Goal: Information Seeking & Learning: Compare options

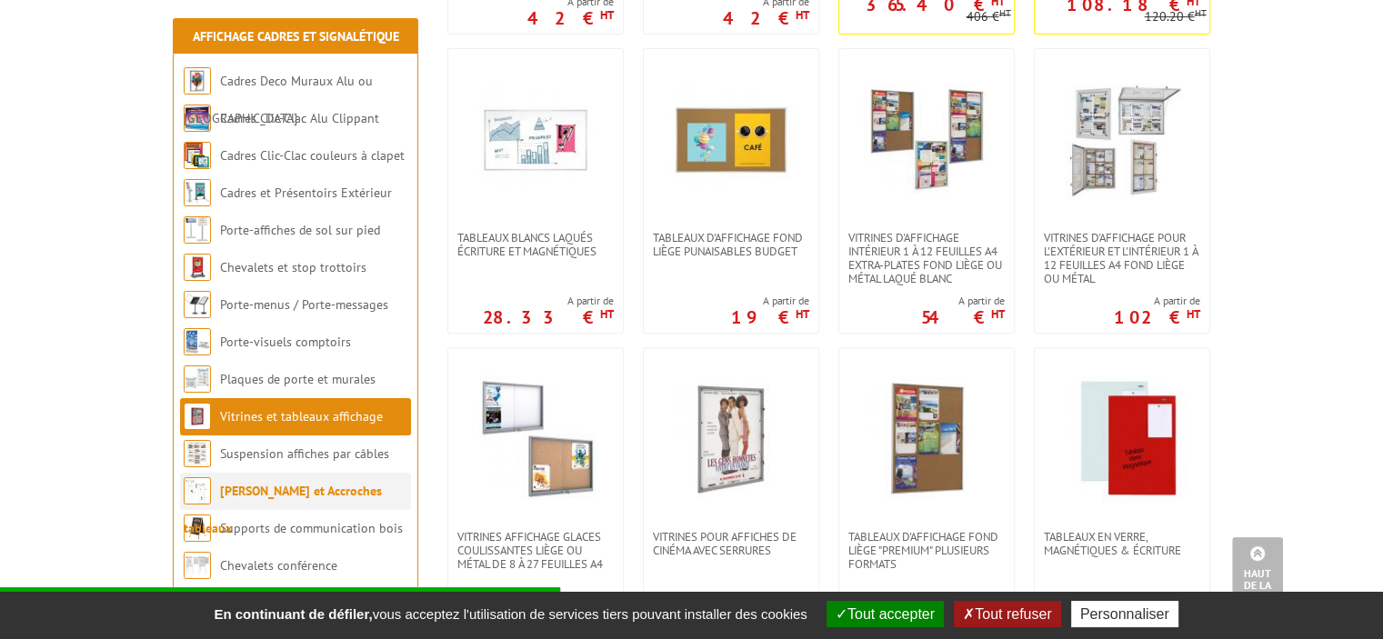
scroll to position [819, 0]
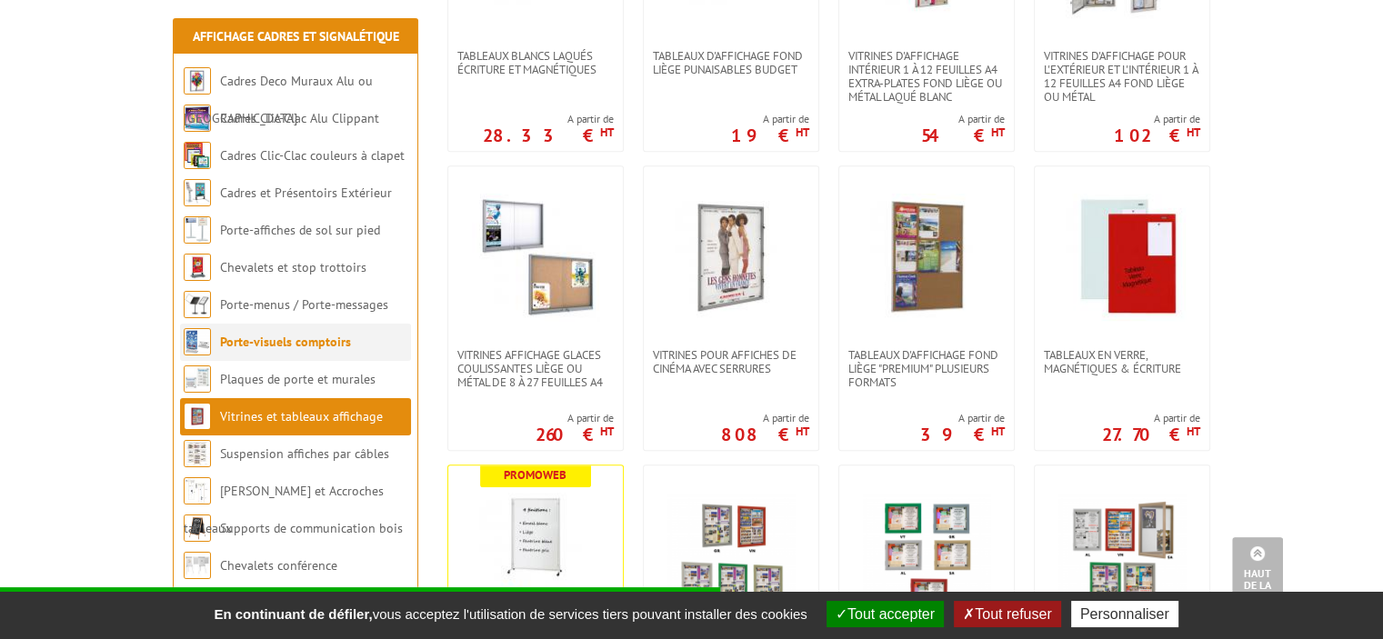
click at [327, 334] on link "Porte-visuels comptoirs" at bounding box center [285, 342] width 131 height 16
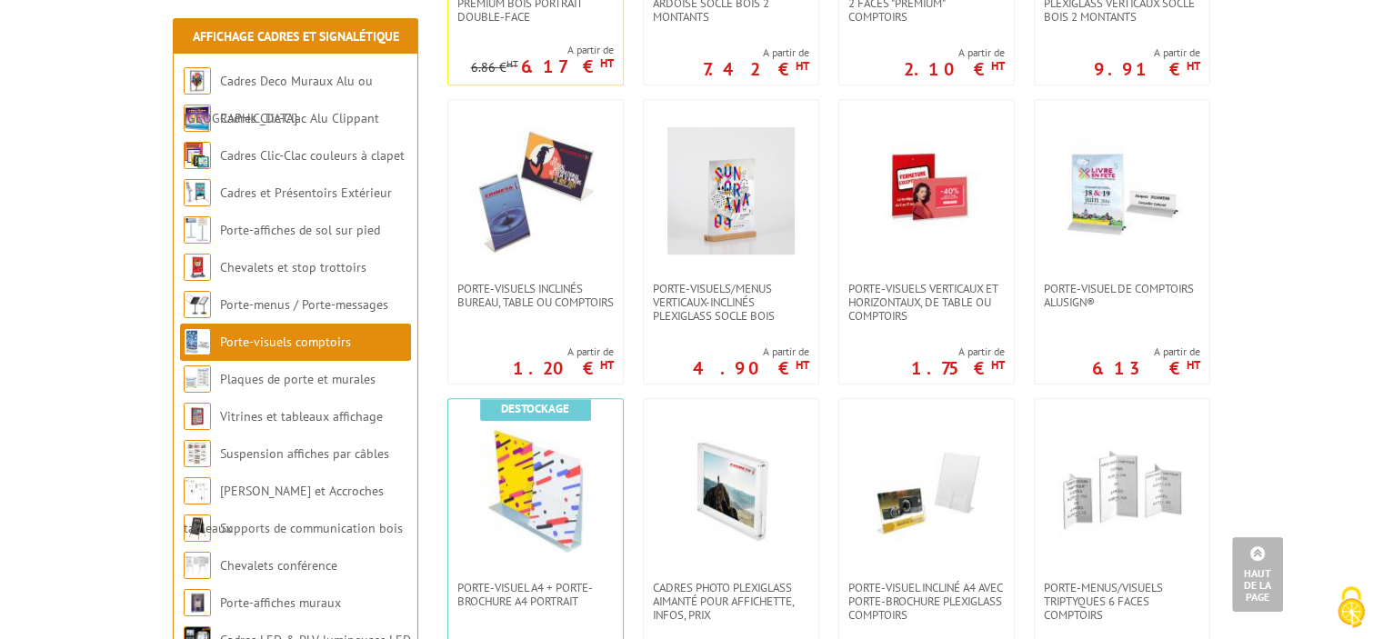
scroll to position [728, 0]
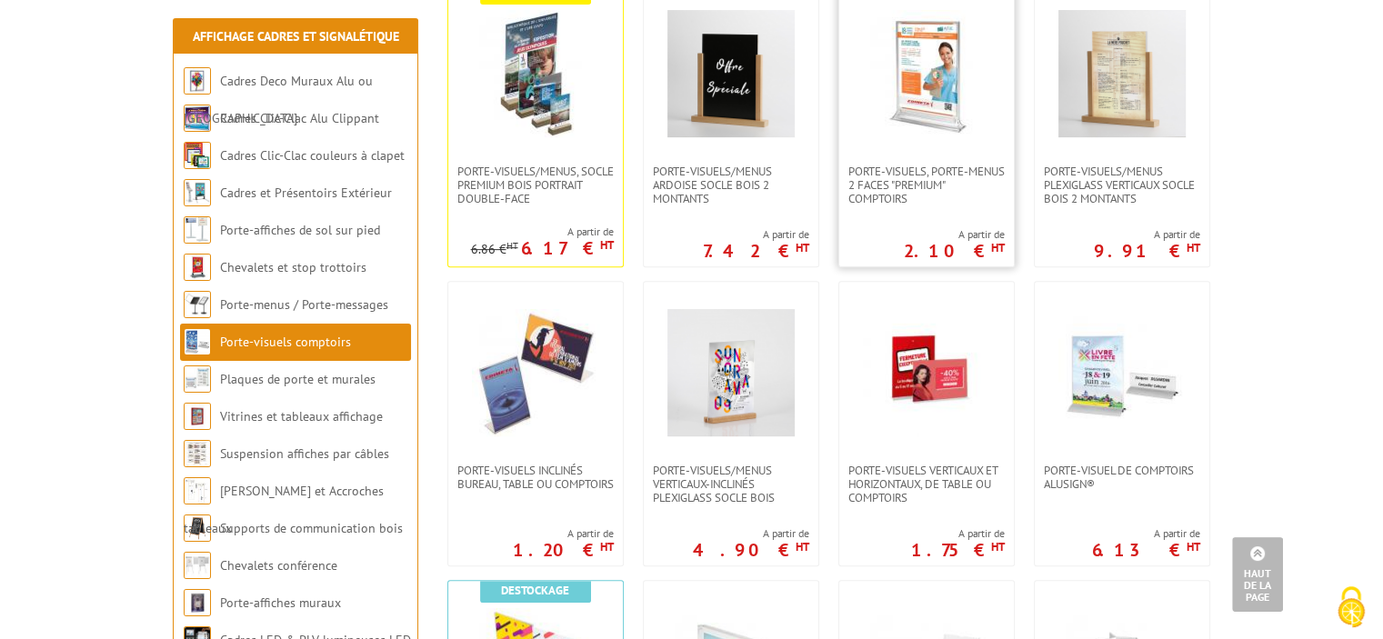
click at [924, 64] on img at bounding box center [926, 73] width 127 height 127
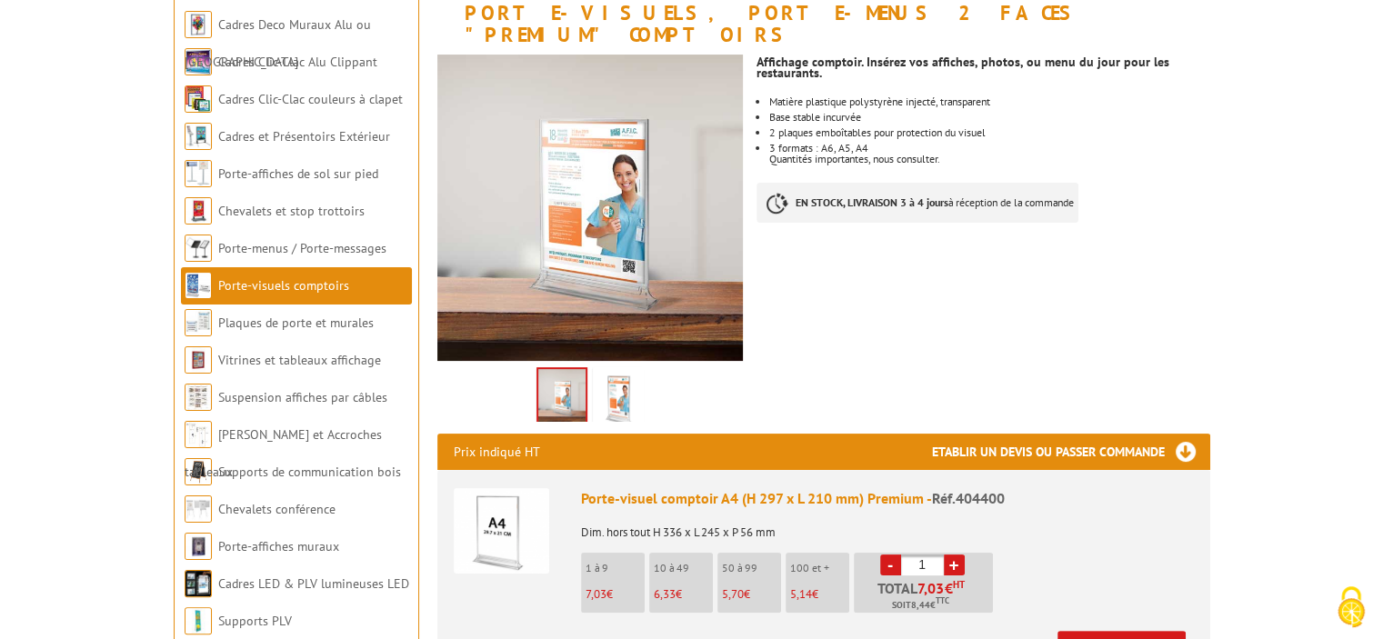
scroll to position [364, 0]
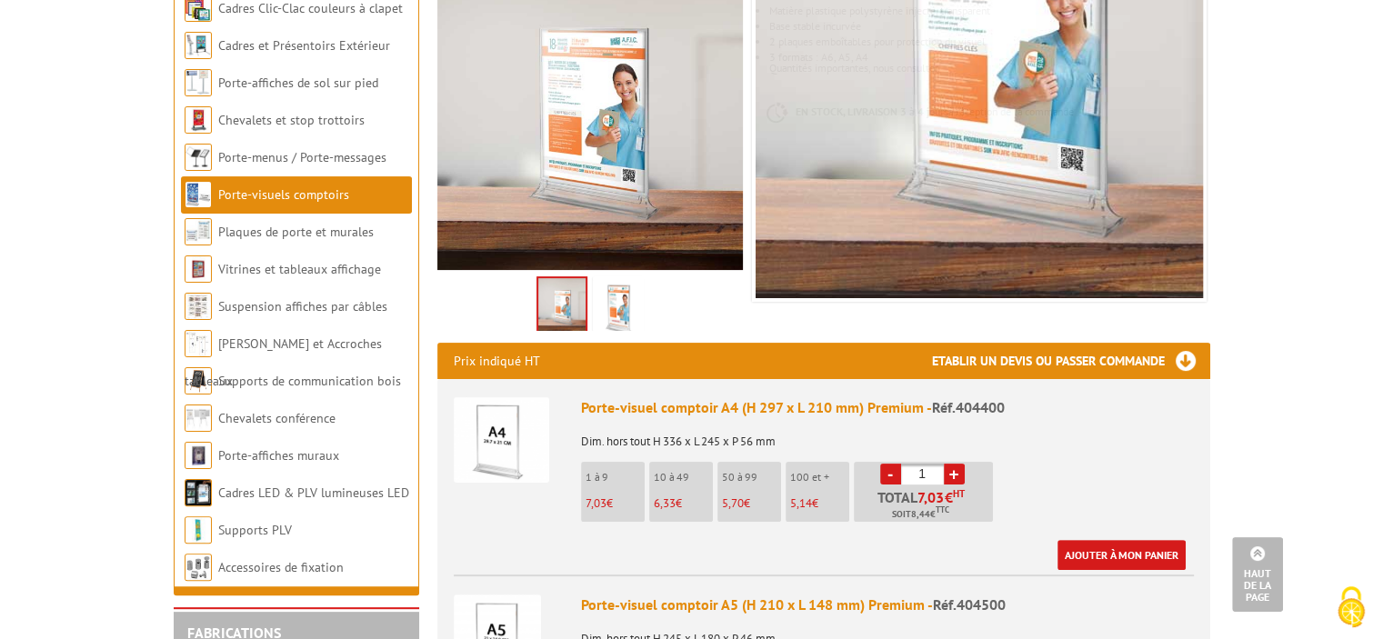
click at [301, 192] on link "Porte-visuels comptoirs" at bounding box center [283, 194] width 131 height 16
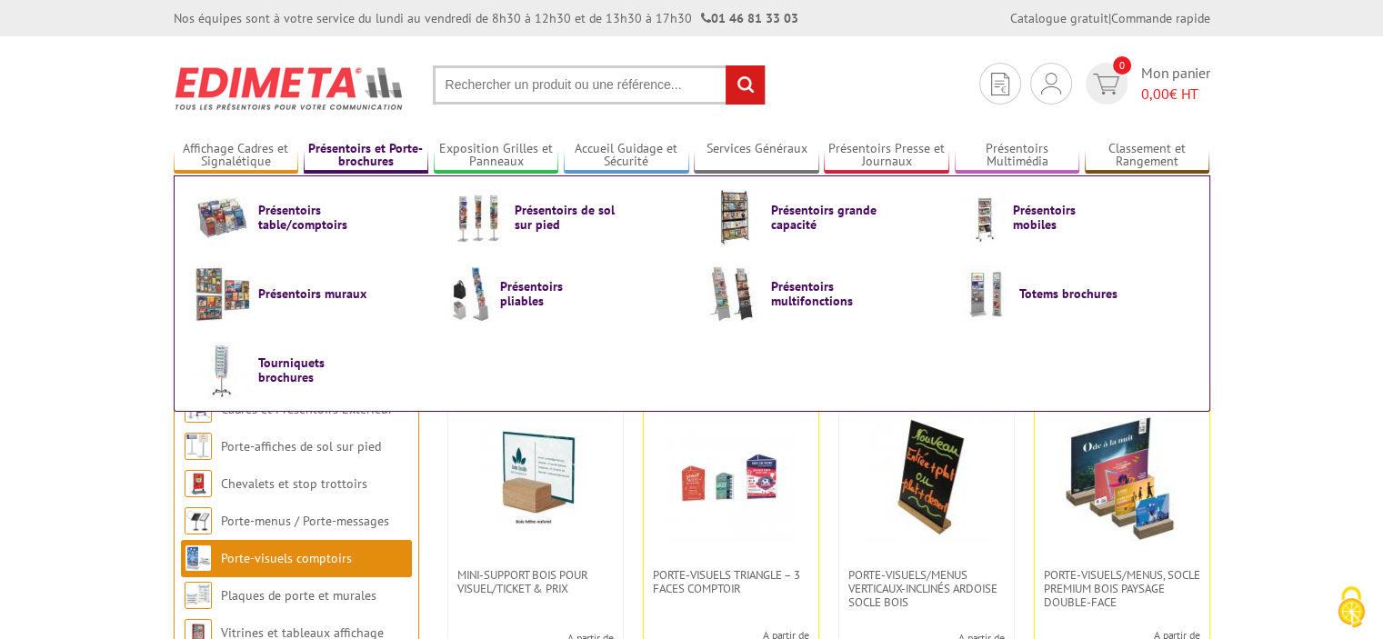
click at [353, 152] on link "Présentoirs et Porte-brochures" at bounding box center [367, 156] width 126 height 30
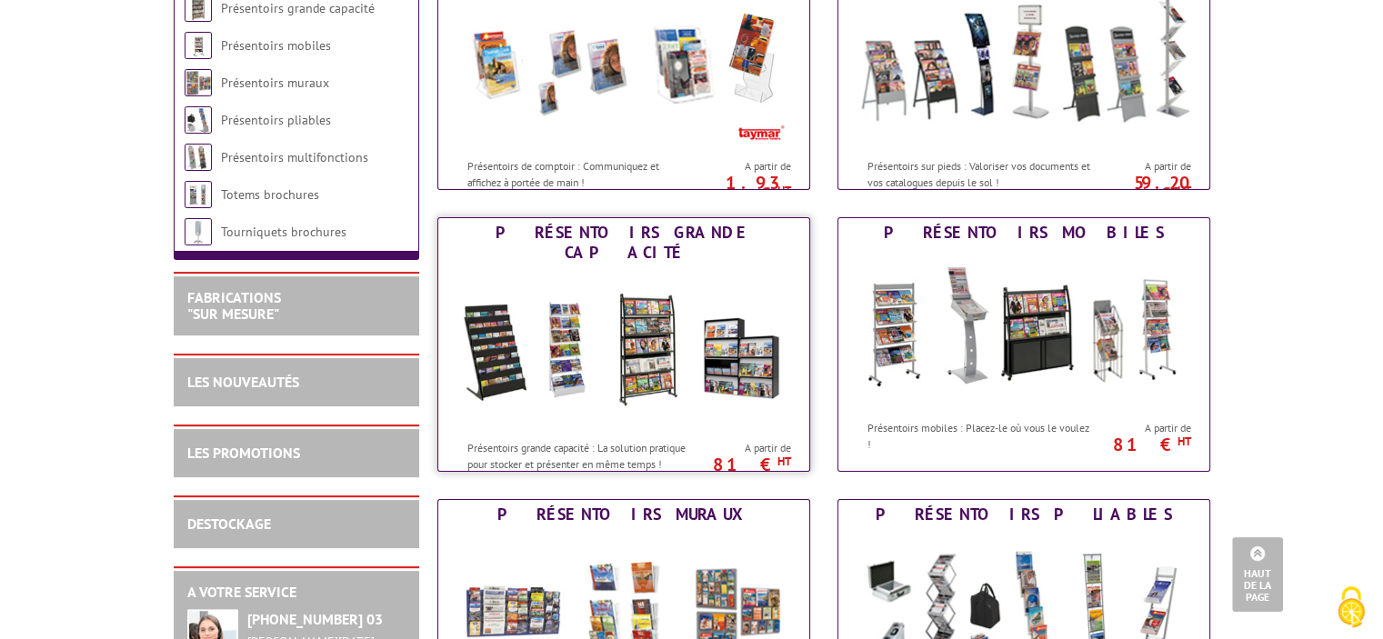
scroll to position [91, 0]
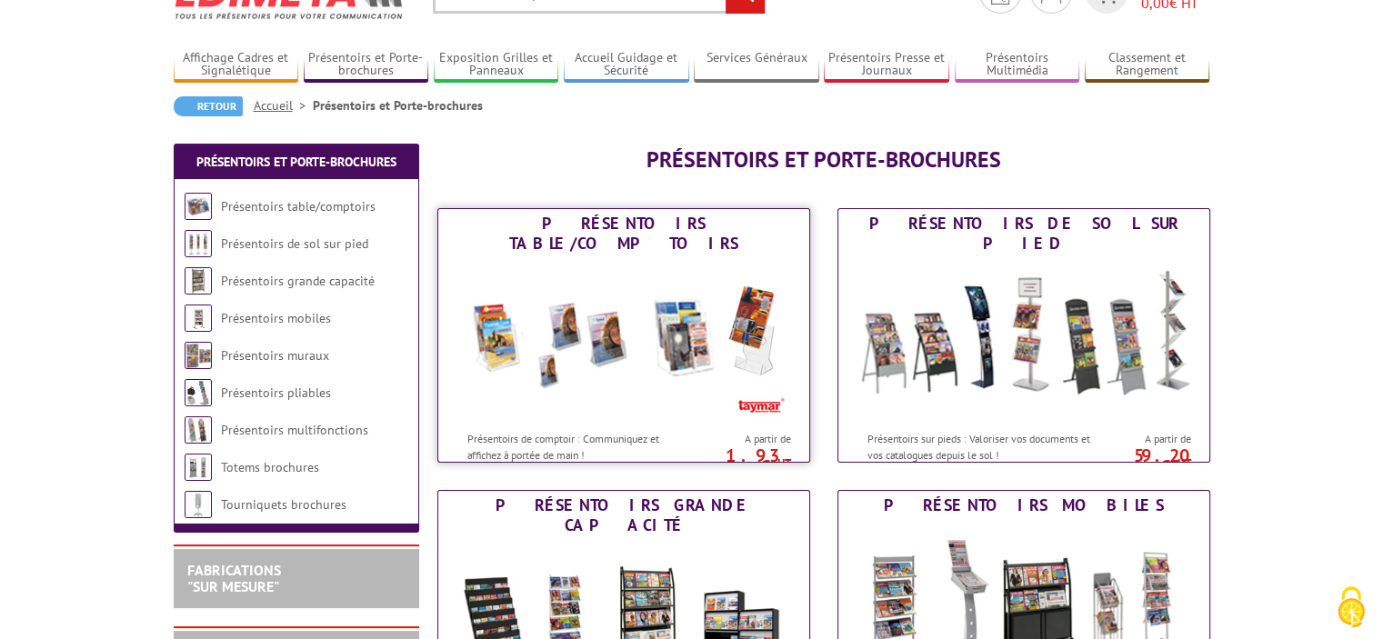
click at [585, 314] on img at bounding box center [624, 340] width 337 height 164
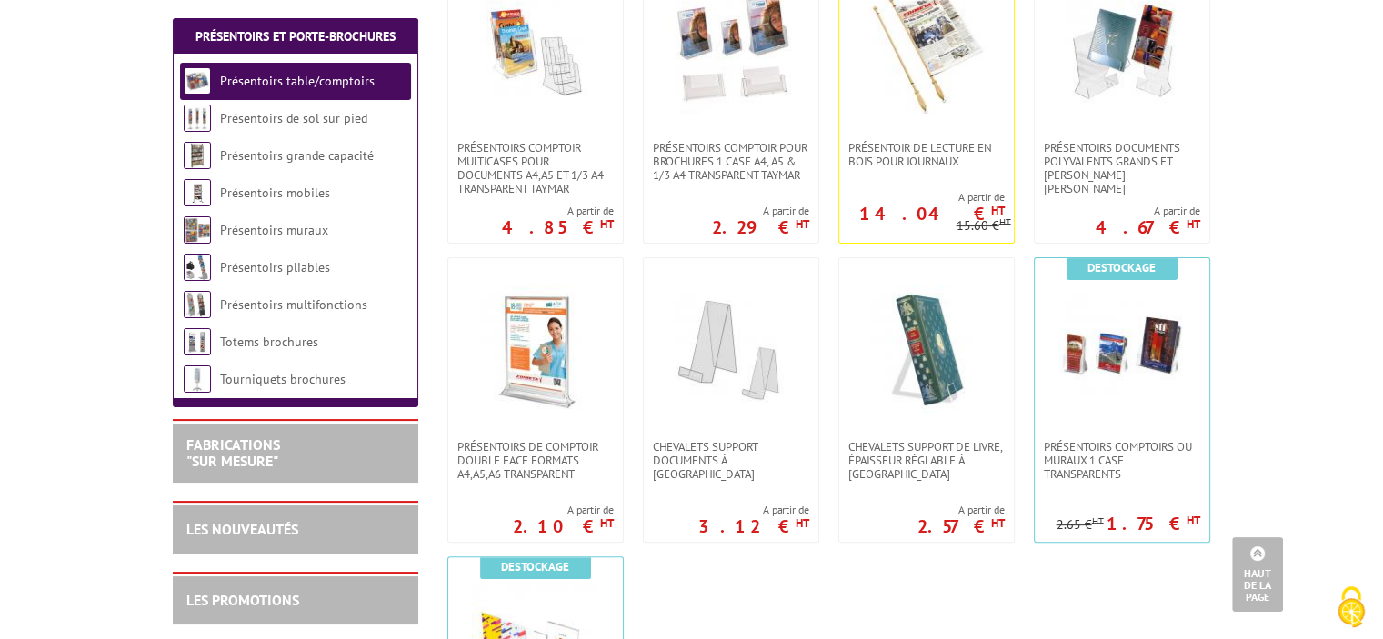
scroll to position [364, 0]
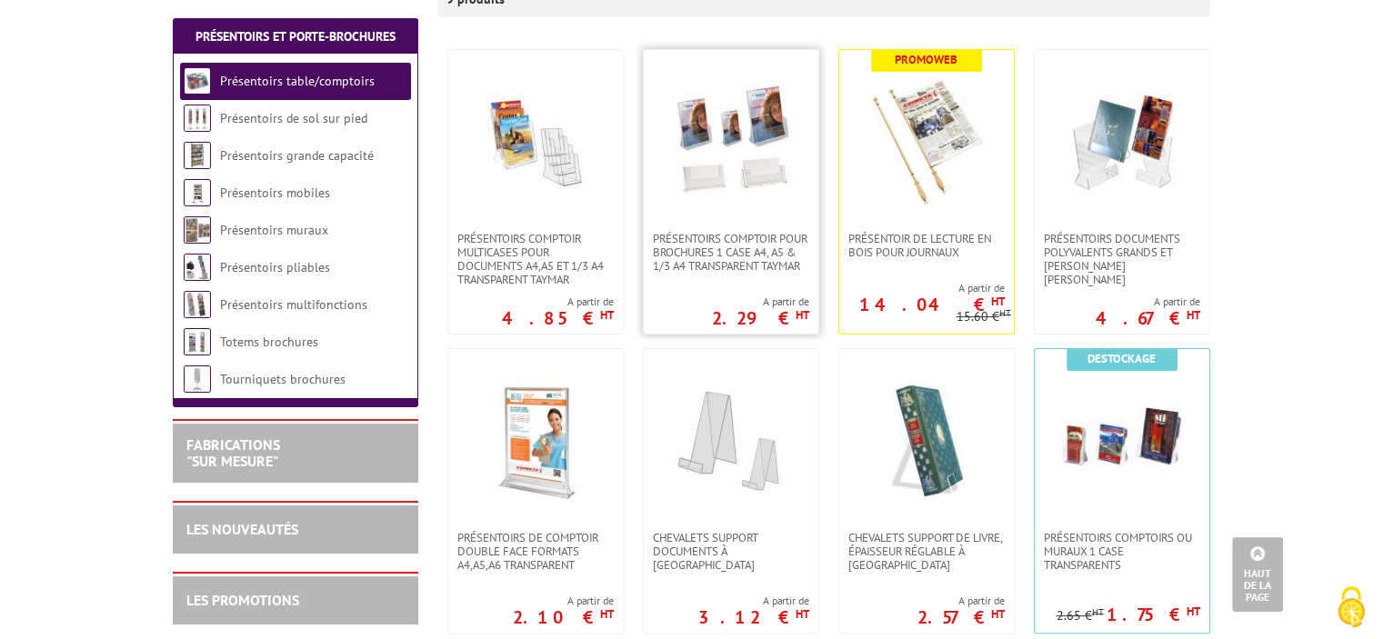
click at [731, 161] on img at bounding box center [731, 140] width 127 height 127
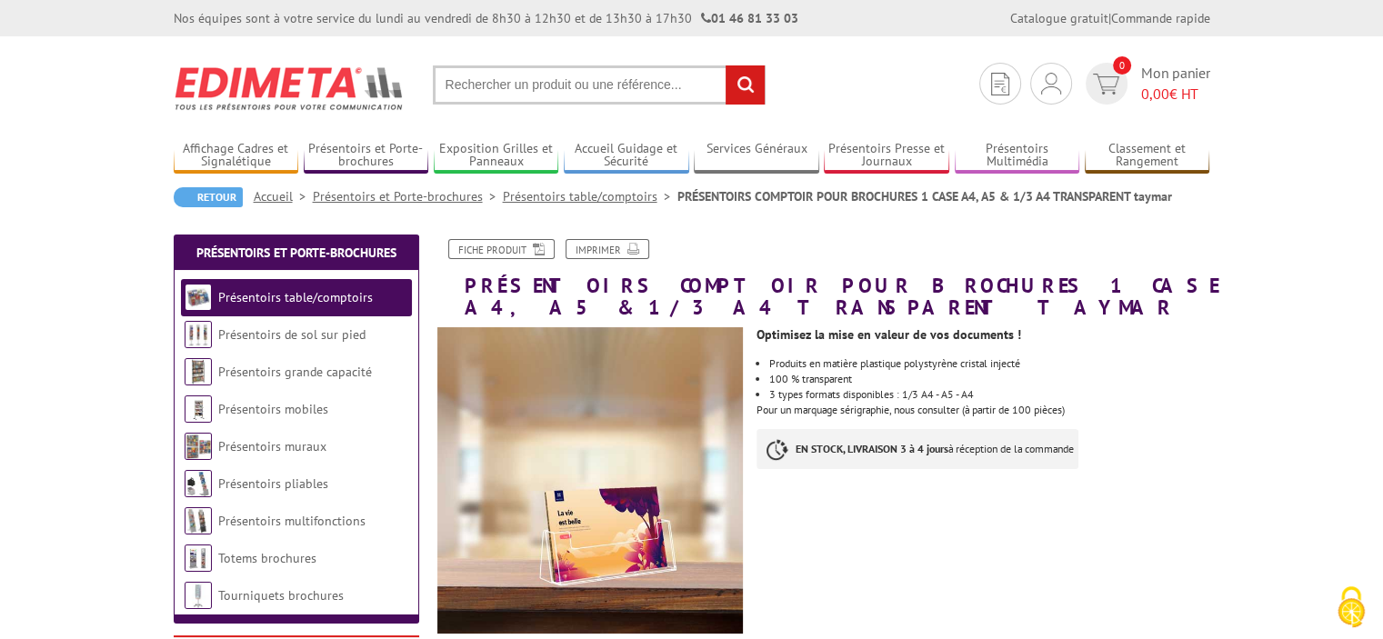
scroll to position [182, 0]
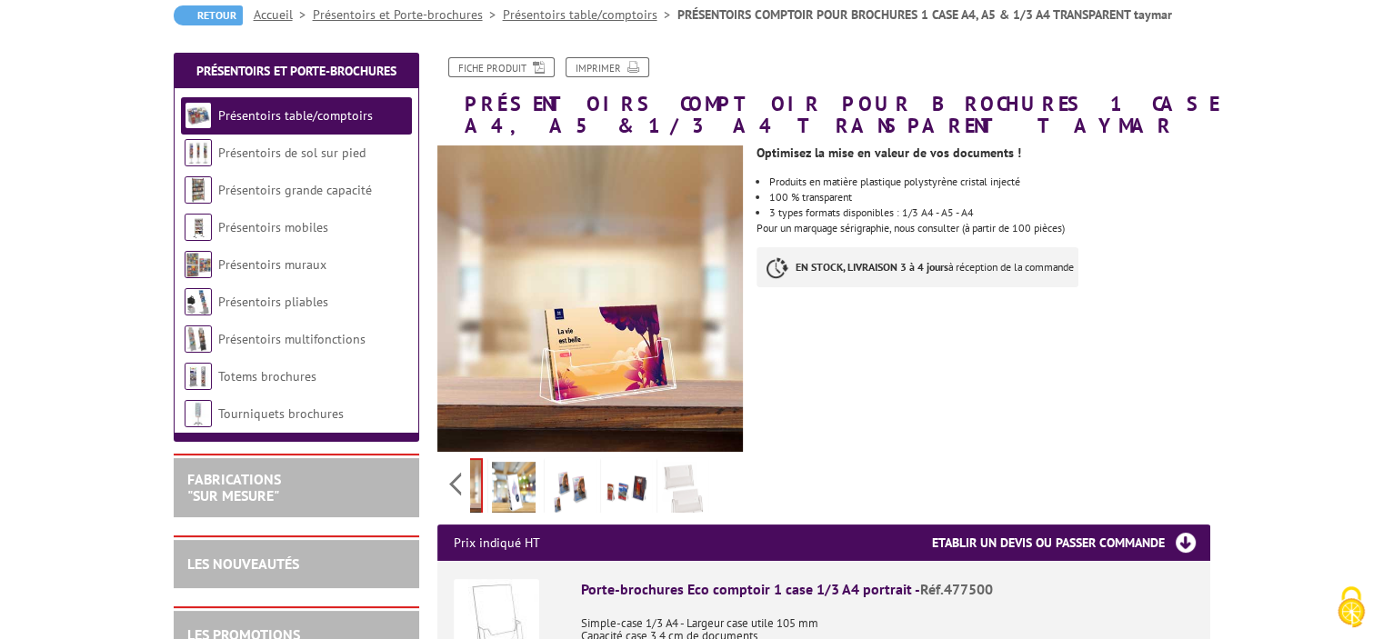
click at [731, 484] on div "Previous Next" at bounding box center [590, 484] width 307 height 64
click at [683, 483] on img at bounding box center [683, 490] width 44 height 56
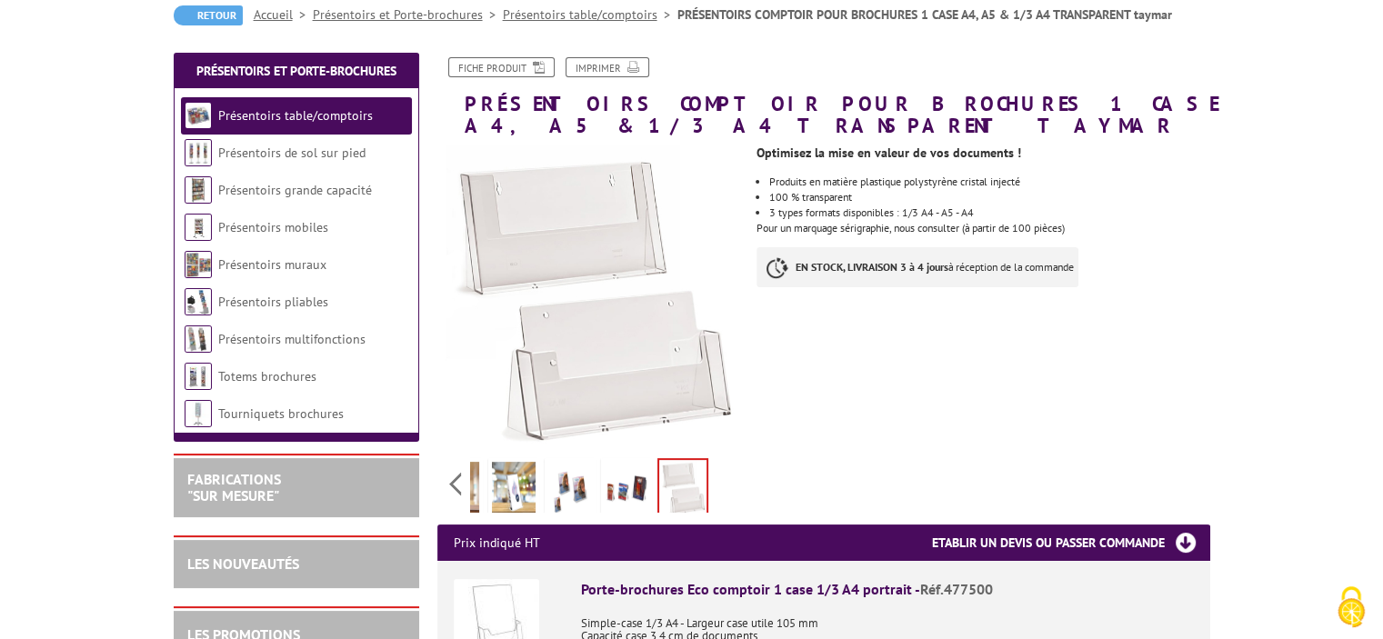
click at [601, 481] on link at bounding box center [626, 490] width 51 height 64
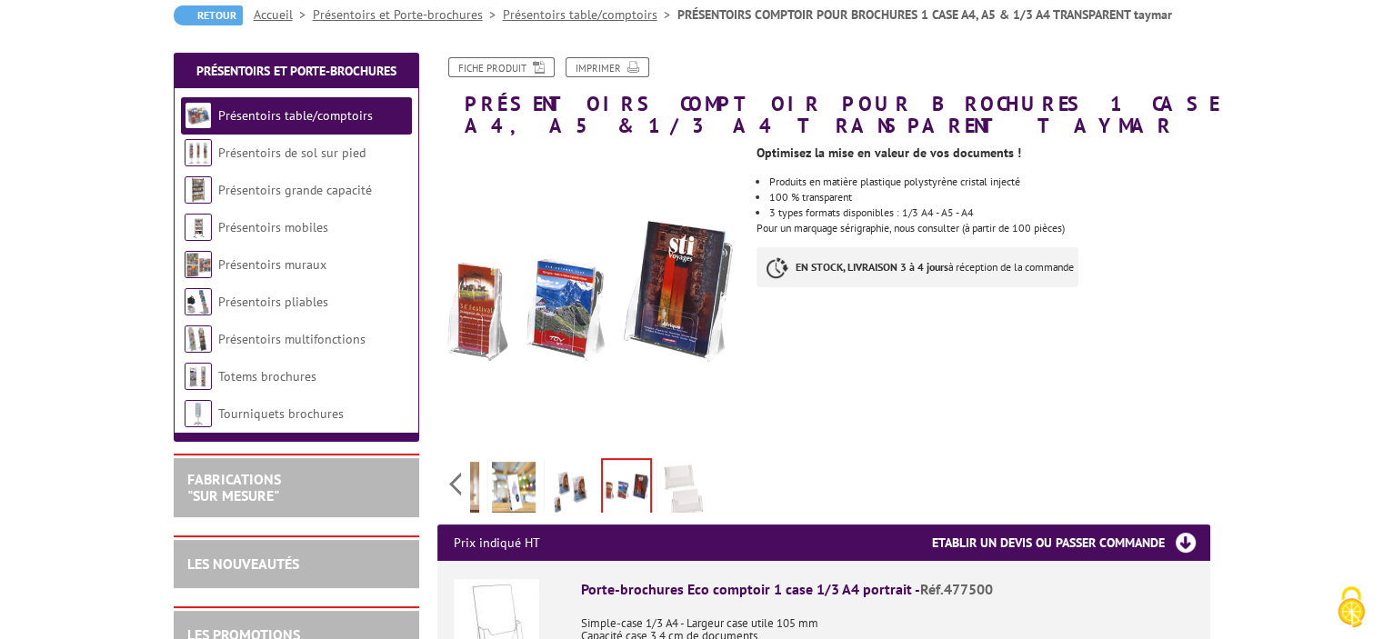
click at [571, 483] on img at bounding box center [570, 490] width 44 height 56
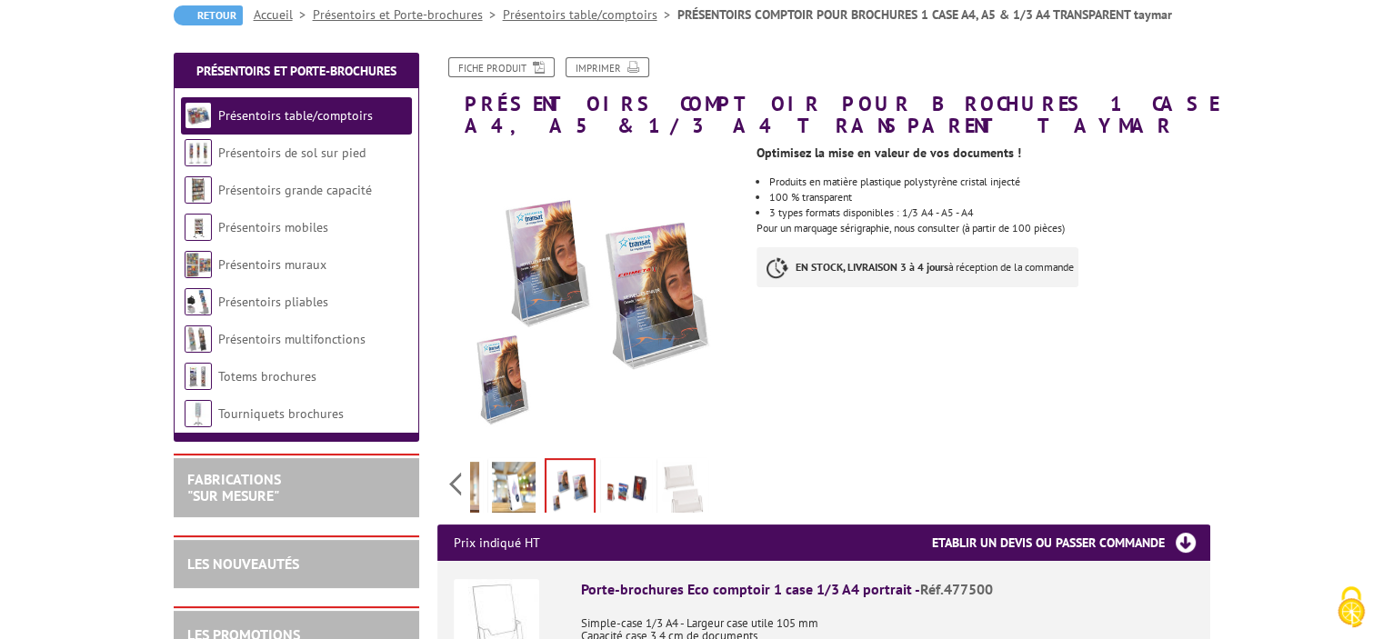
click at [614, 482] on img at bounding box center [627, 490] width 44 height 56
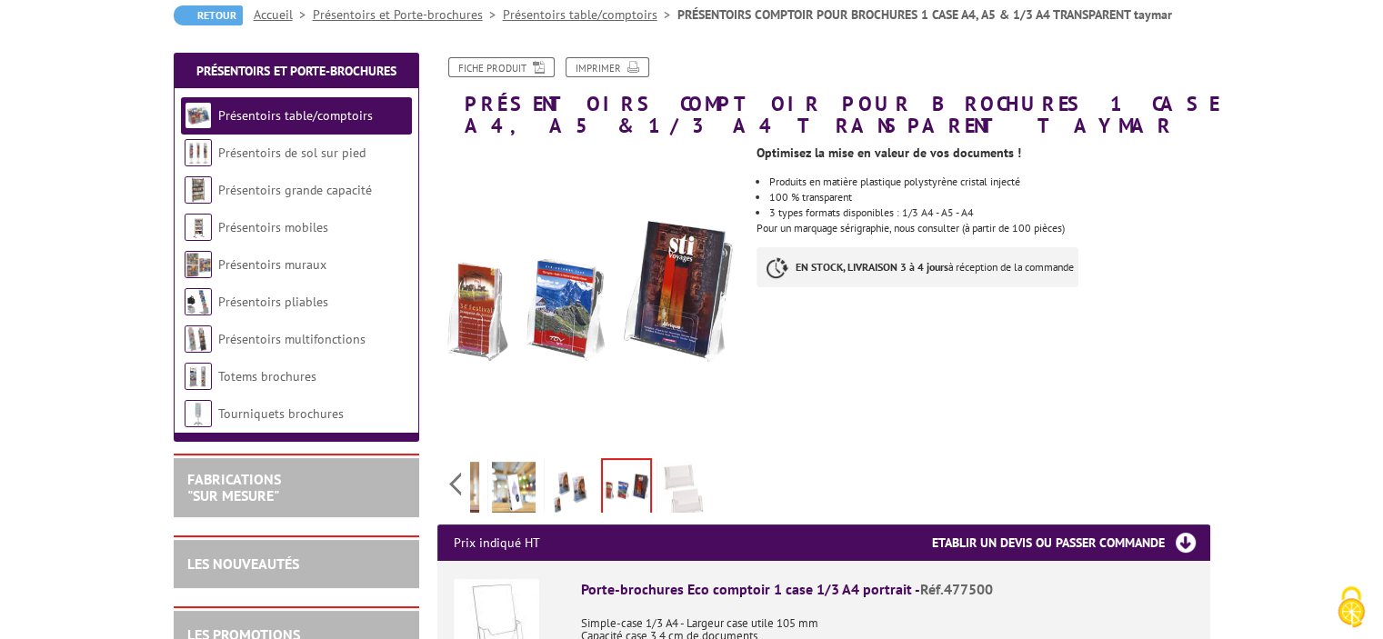
click at [565, 484] on img at bounding box center [570, 490] width 44 height 56
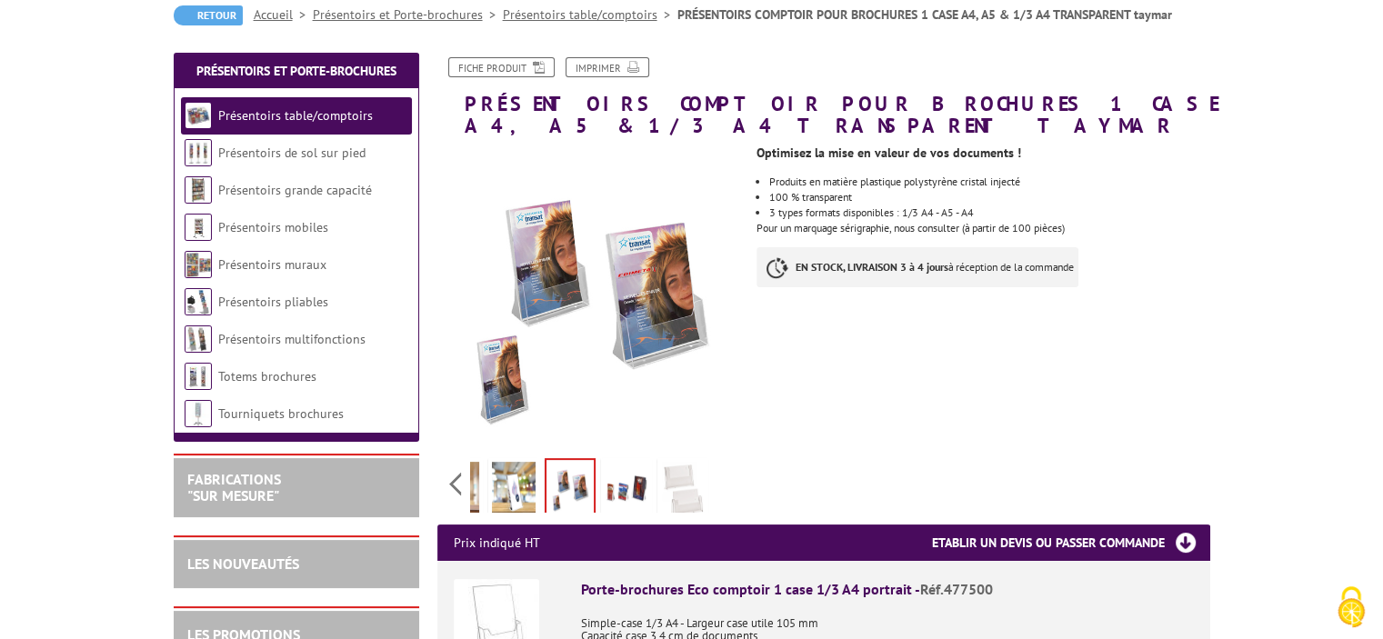
click at [493, 483] on img at bounding box center [514, 490] width 44 height 56
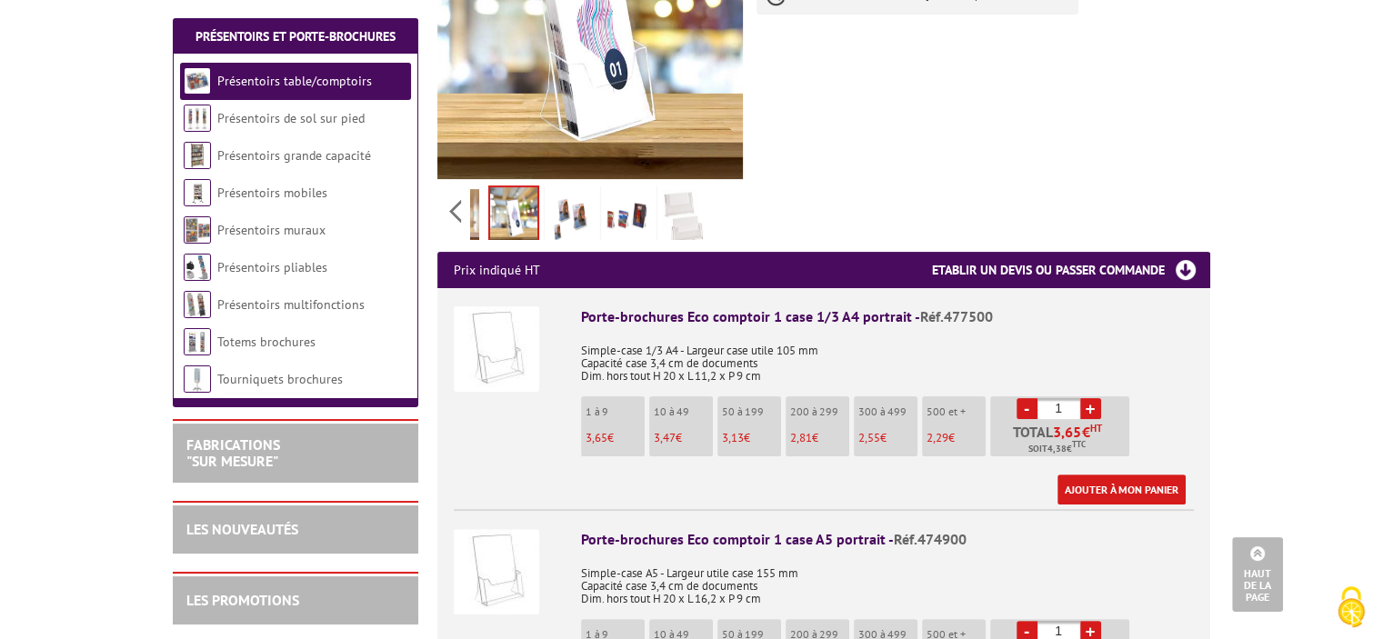
scroll to position [546, 0]
